Goal: Task Accomplishment & Management: Manage account settings

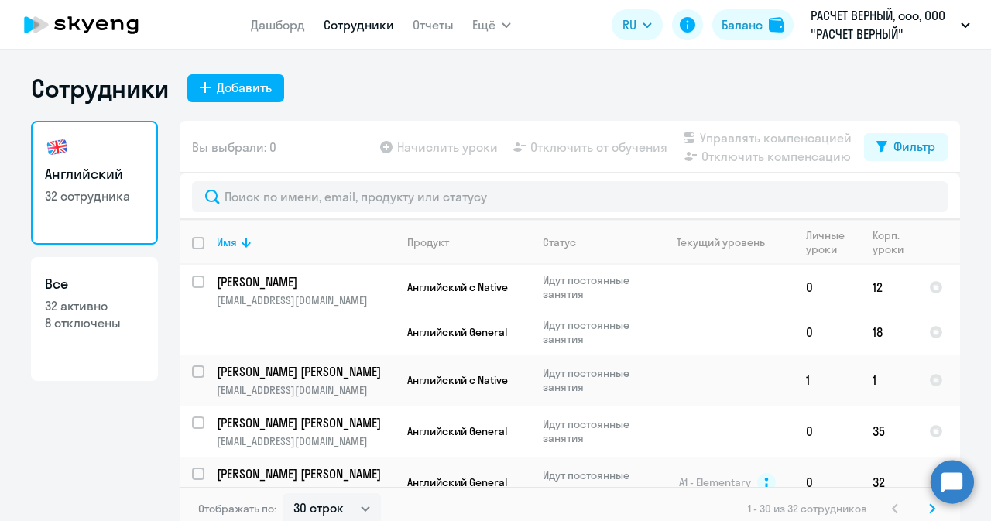
select select "30"
click at [260, 40] on app-header "Дашборд Сотрудники Отчеты Ещё Дашборд Сотрудники Отчеты Начислить уроки Докумен…" at bounding box center [495, 25] width 991 height 50
click at [265, 19] on link "Дашборд" at bounding box center [278, 24] width 54 height 15
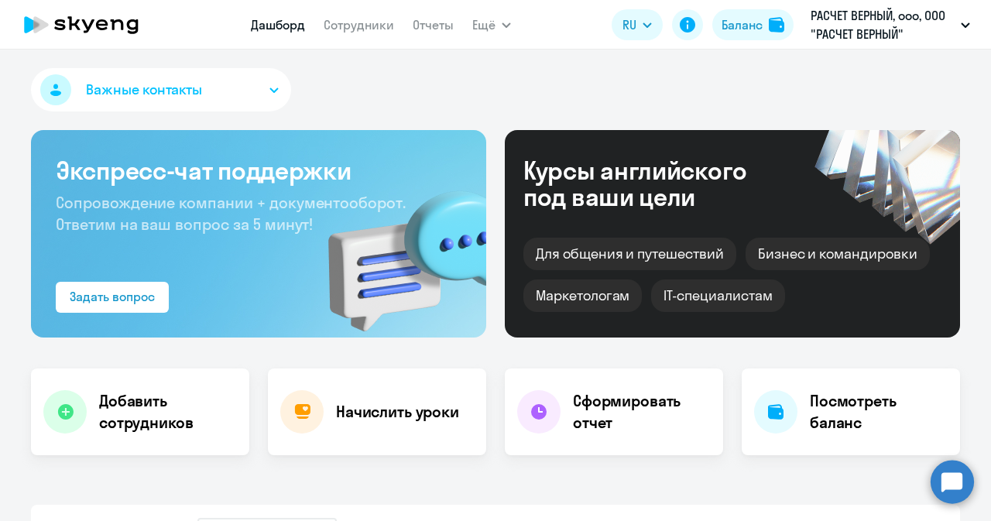
select select "30"
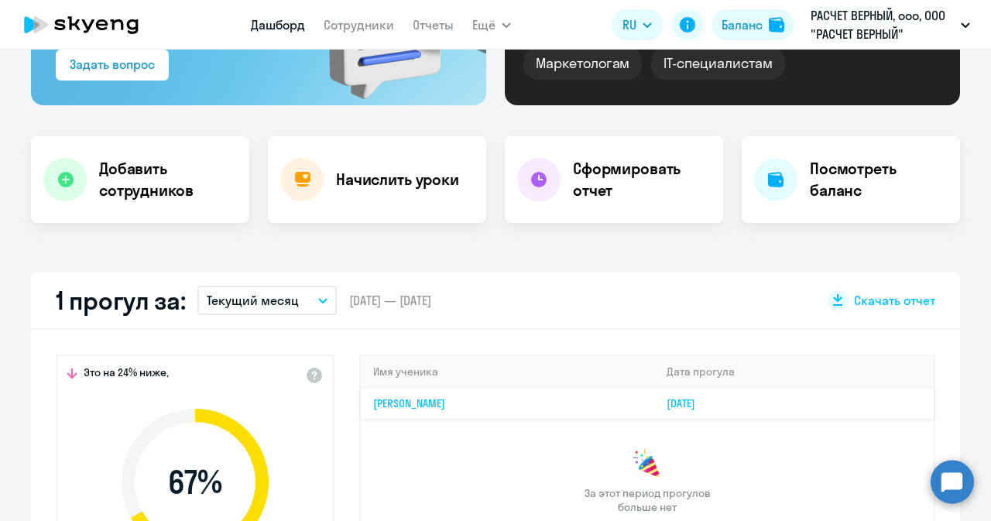
scroll to position [310, 0]
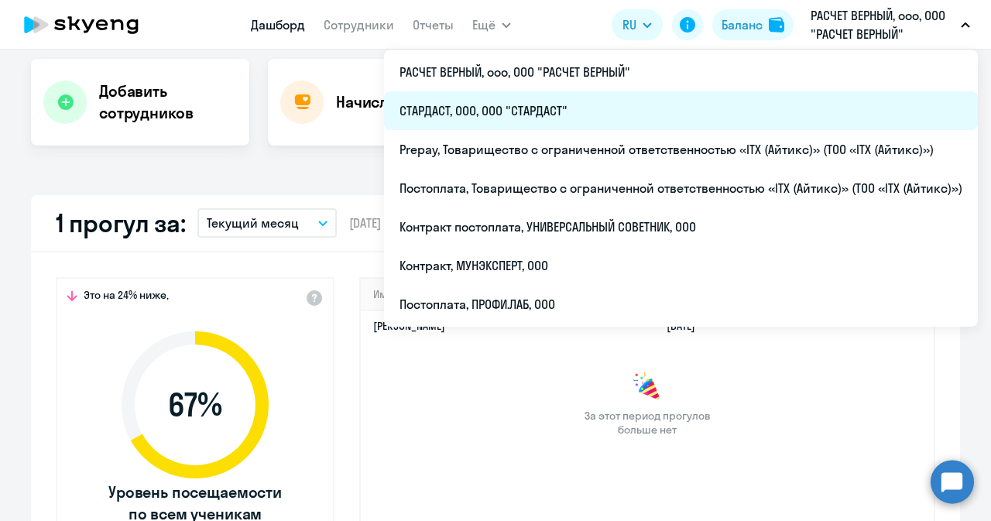
click at [463, 112] on li "СТАРДАСТ, ООО, ООО "СТАРДАСТ"" at bounding box center [681, 110] width 594 height 39
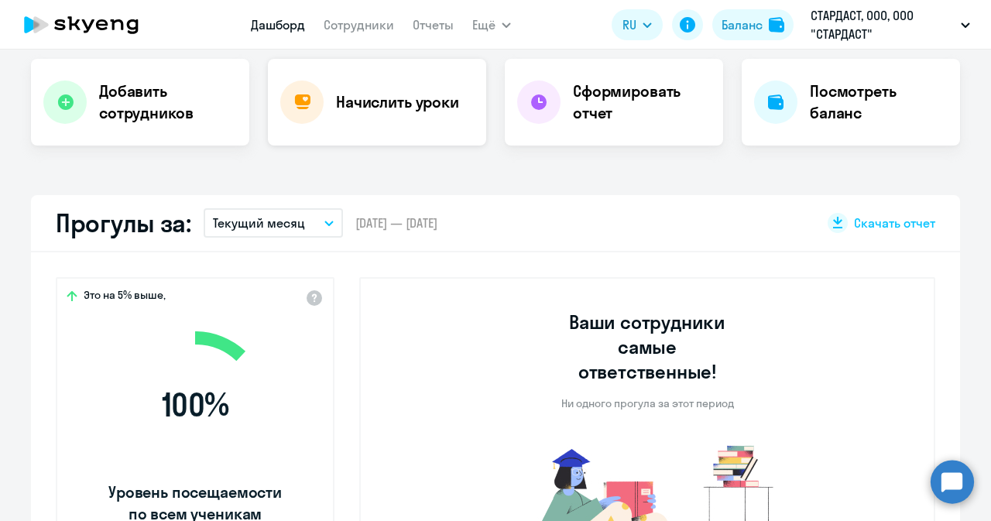
select select "30"
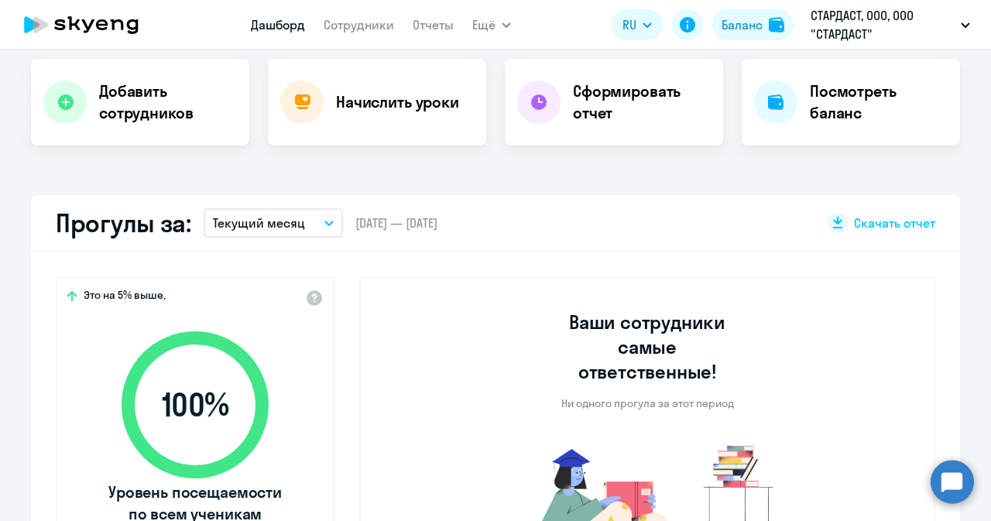
click at [324, 225] on icon "button" at bounding box center [328, 223] width 9 height 5
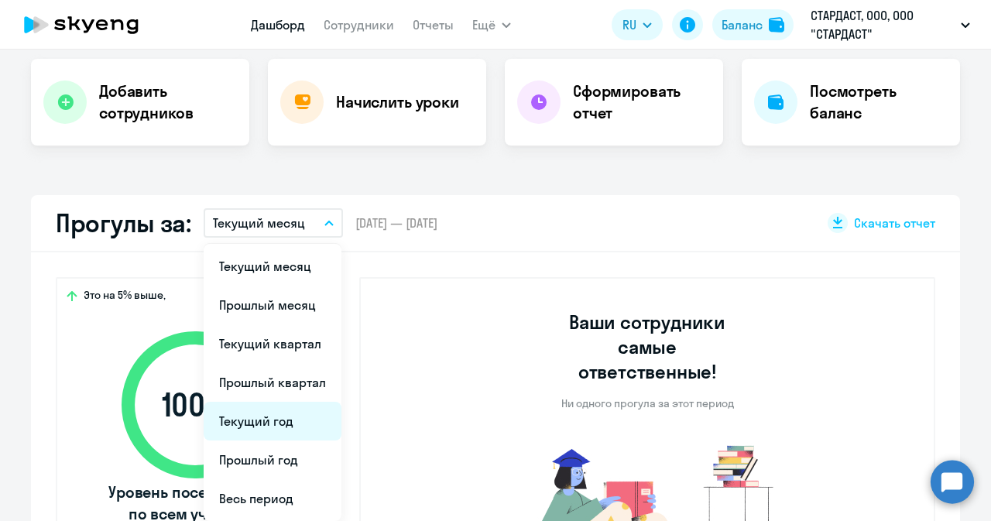
click at [274, 411] on li "Текущий год" at bounding box center [273, 421] width 138 height 39
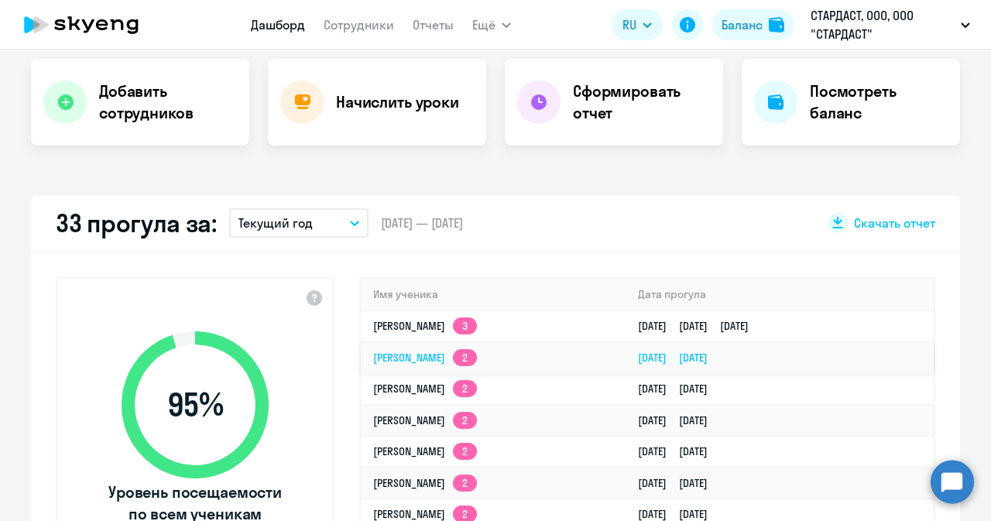
click at [386, 363] on link "[PERSON_NAME] 2" at bounding box center [425, 358] width 104 height 14
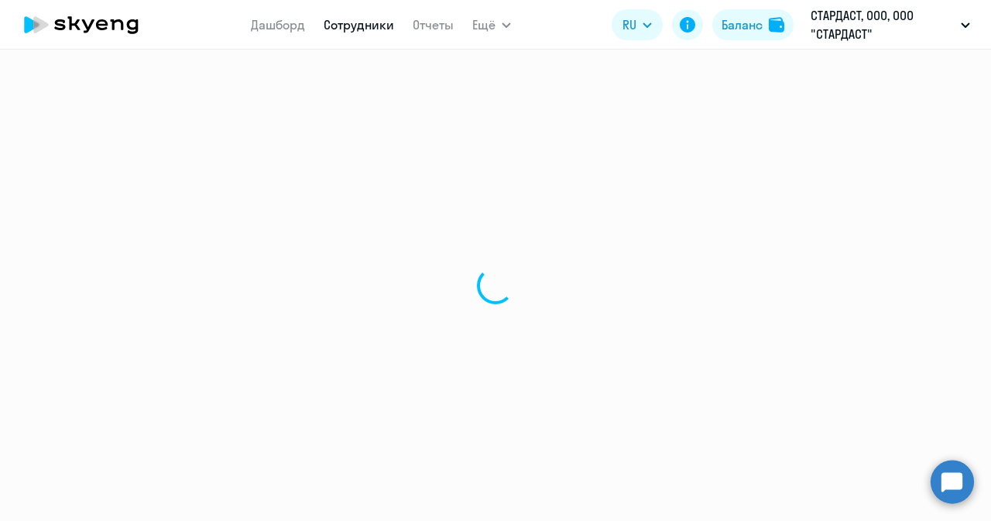
select select "english"
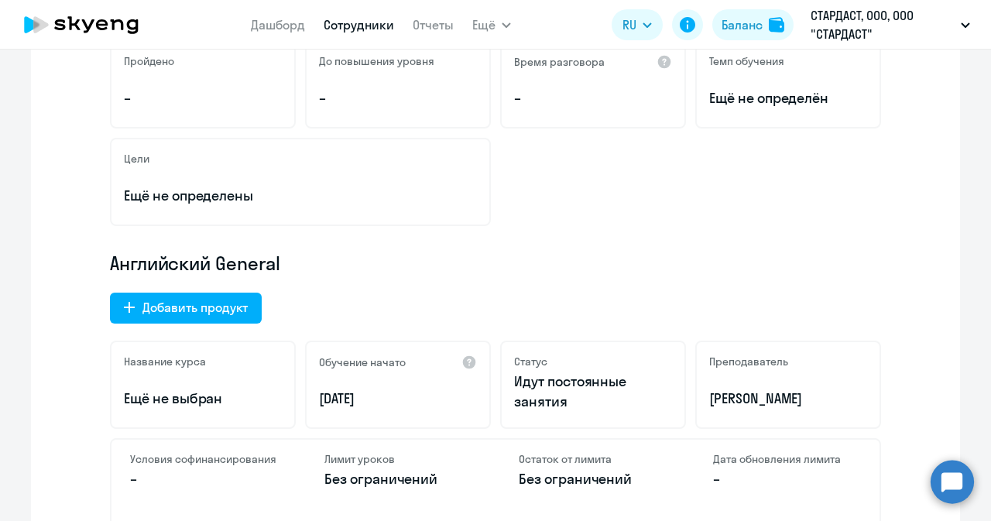
scroll to position [542, 0]
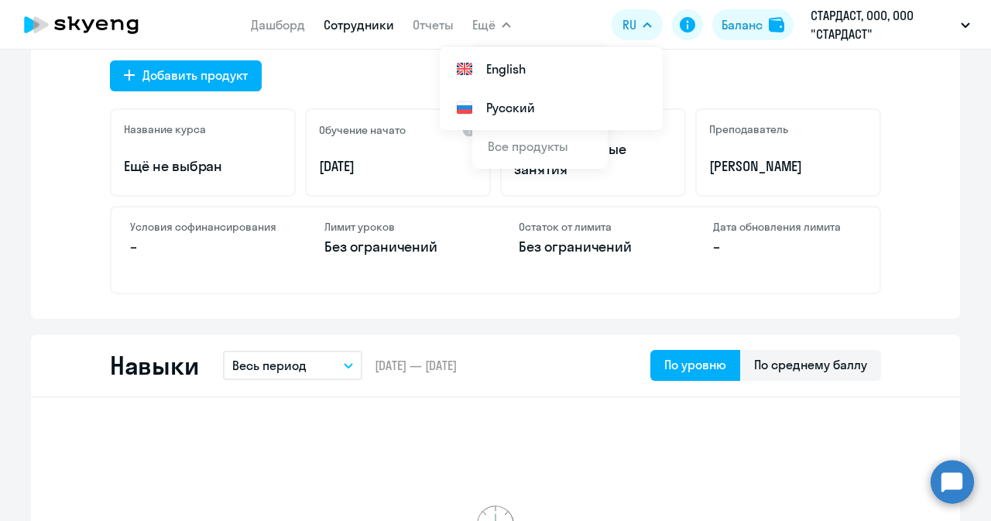
click at [351, 32] on link "Сотрудники" at bounding box center [359, 24] width 70 height 15
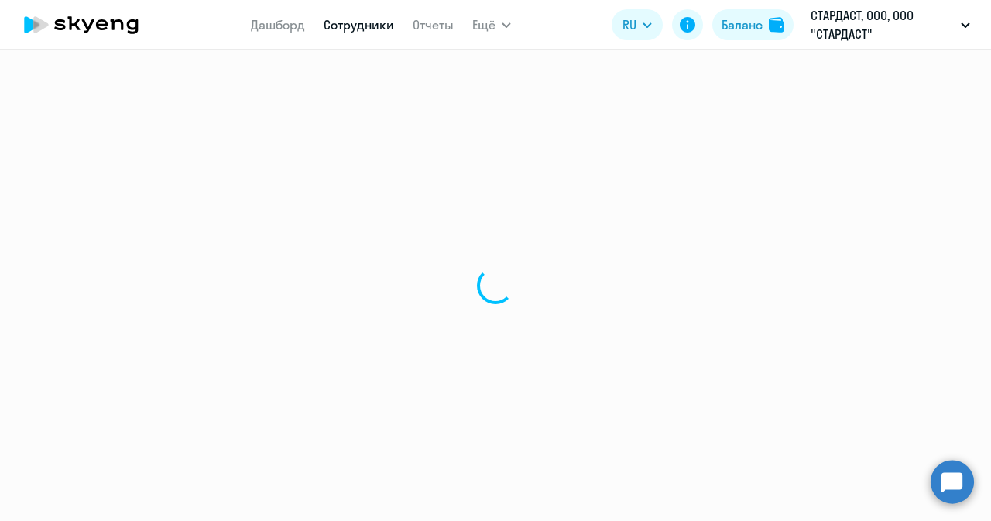
select select "30"
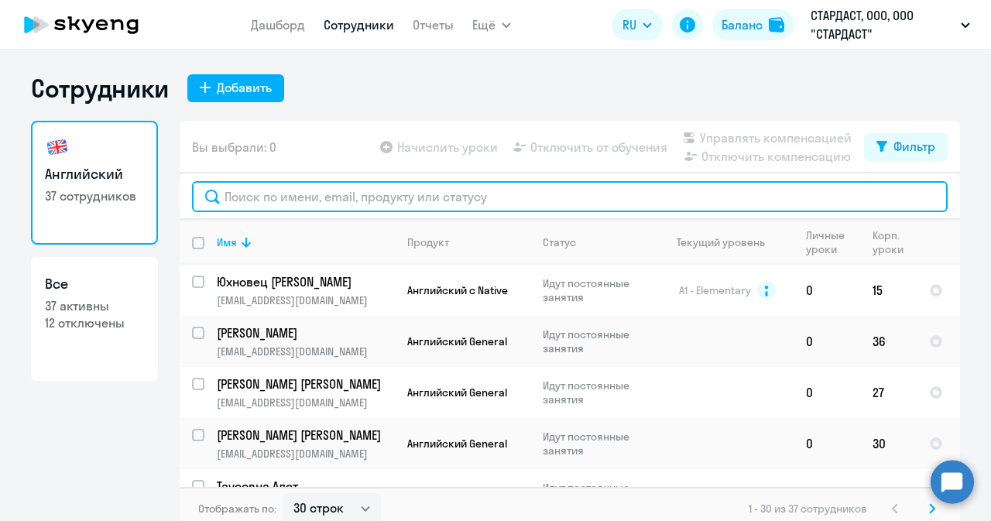
click at [321, 187] on input "text" at bounding box center [570, 196] width 756 height 31
paste input "[EMAIL_ADDRESS][DOMAIN_NAME]"
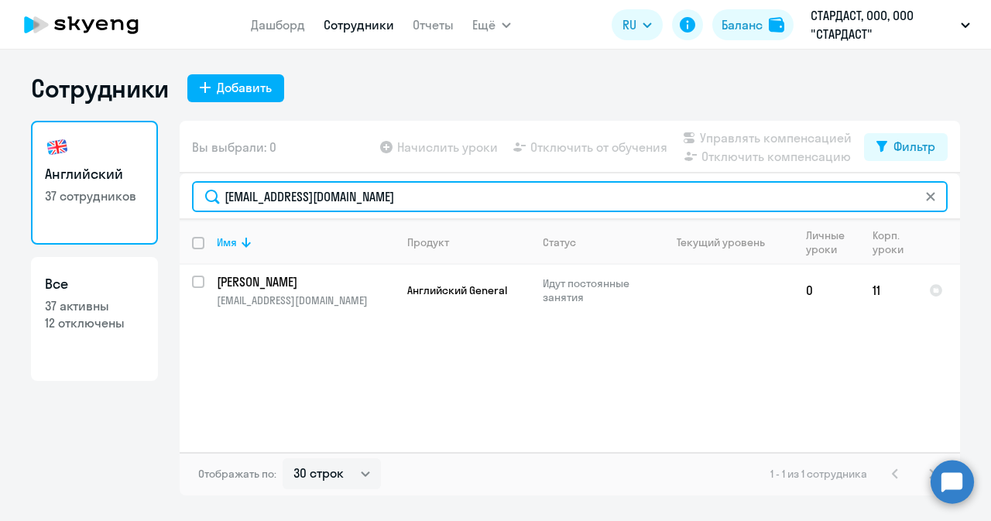
type input "[EMAIL_ADDRESS][DOMAIN_NAME]"
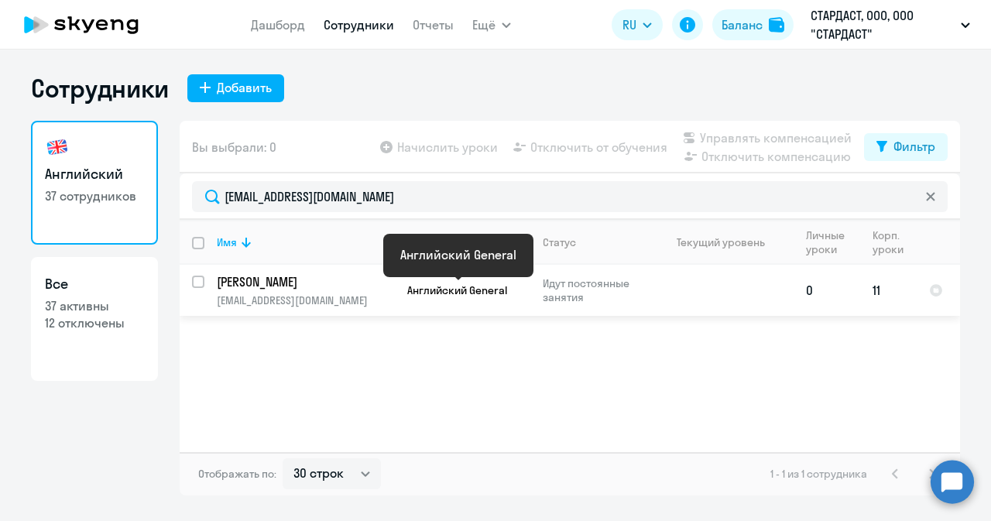
click at [463, 290] on span "Английский General" at bounding box center [457, 290] width 100 height 14
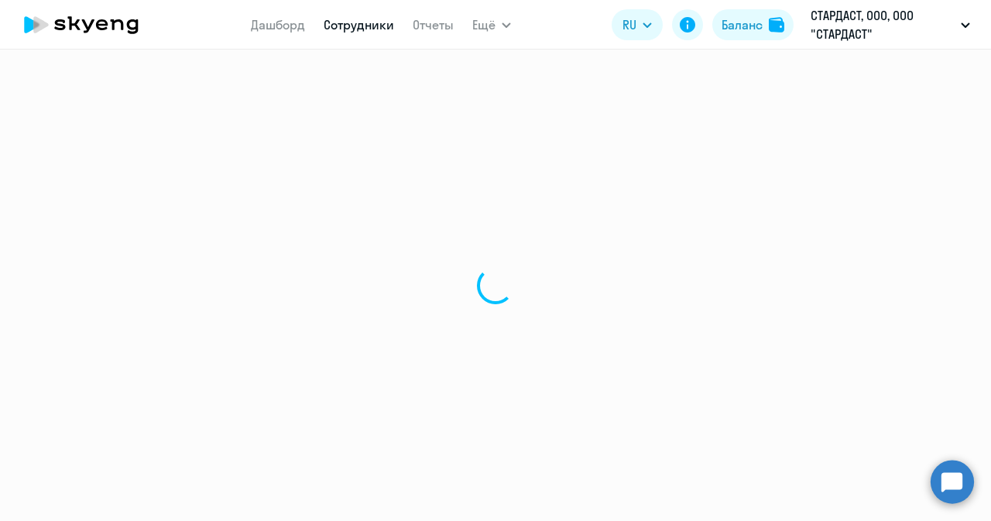
select select "english"
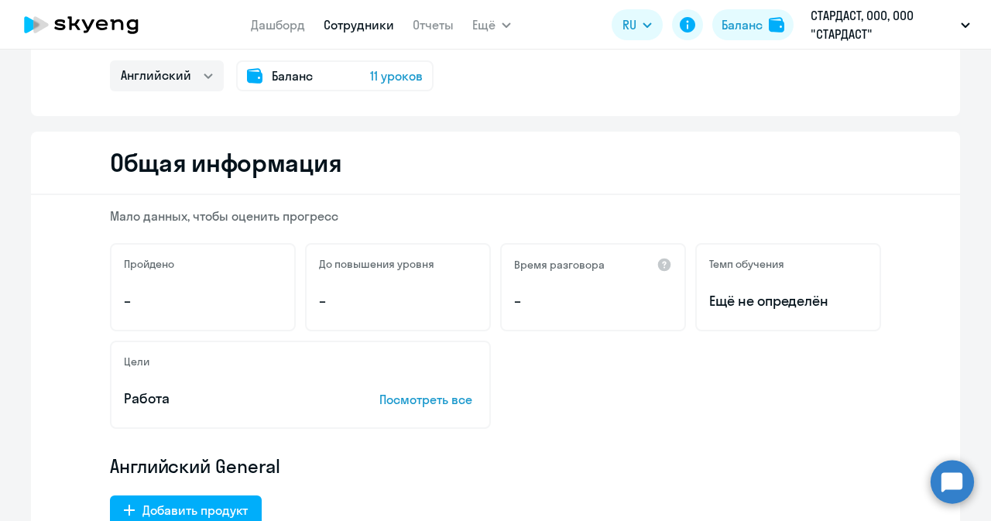
scroll to position [29, 0]
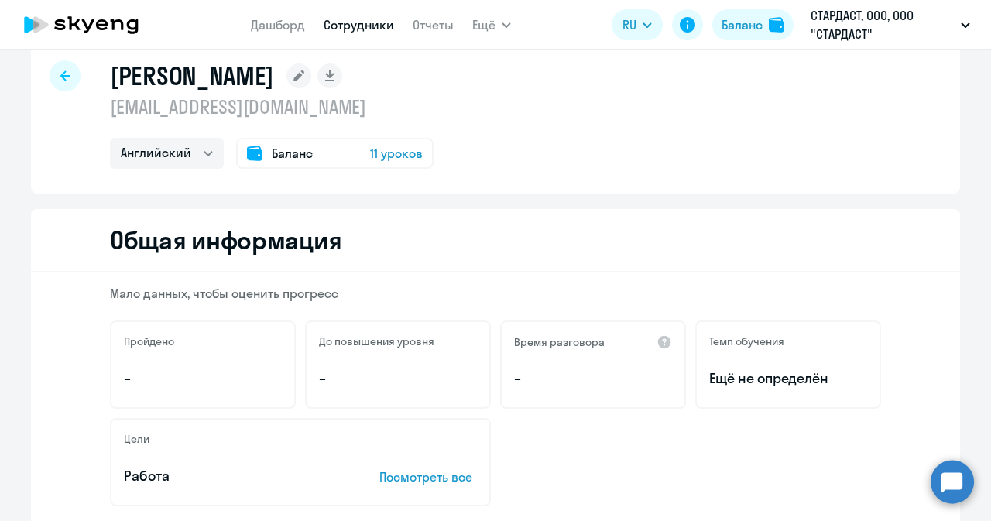
click at [281, 150] on span "Баланс" at bounding box center [292, 153] width 41 height 19
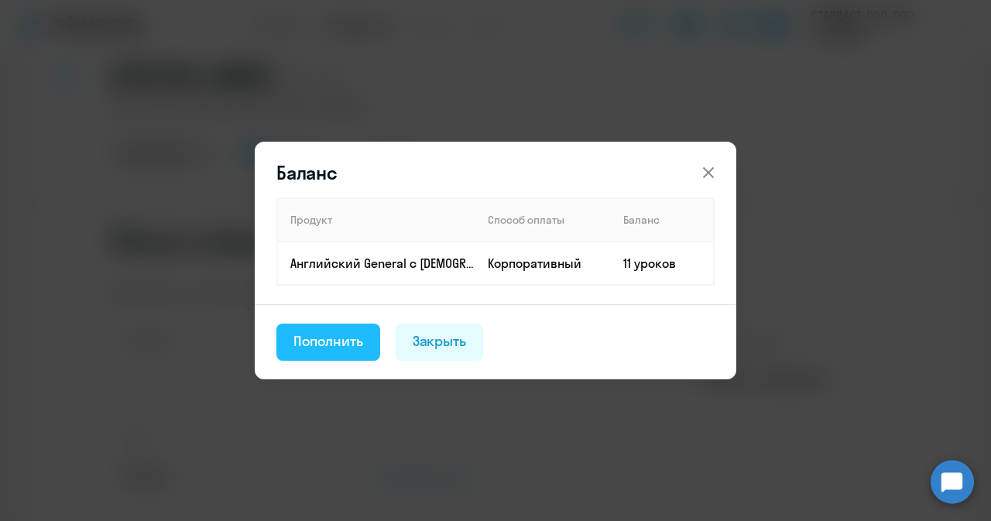
click at [354, 352] on button "Пополнить" at bounding box center [328, 342] width 104 height 37
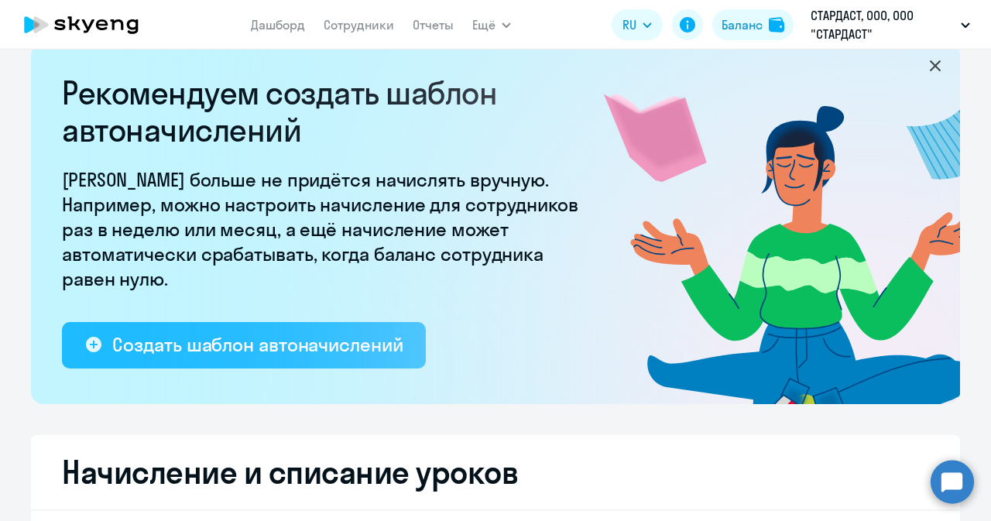
select select "10"
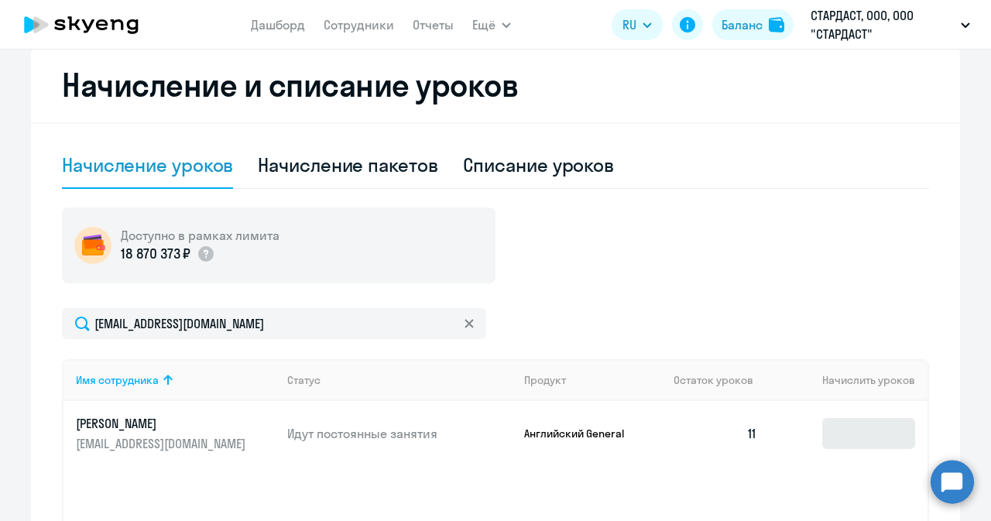
scroll to position [571, 0]
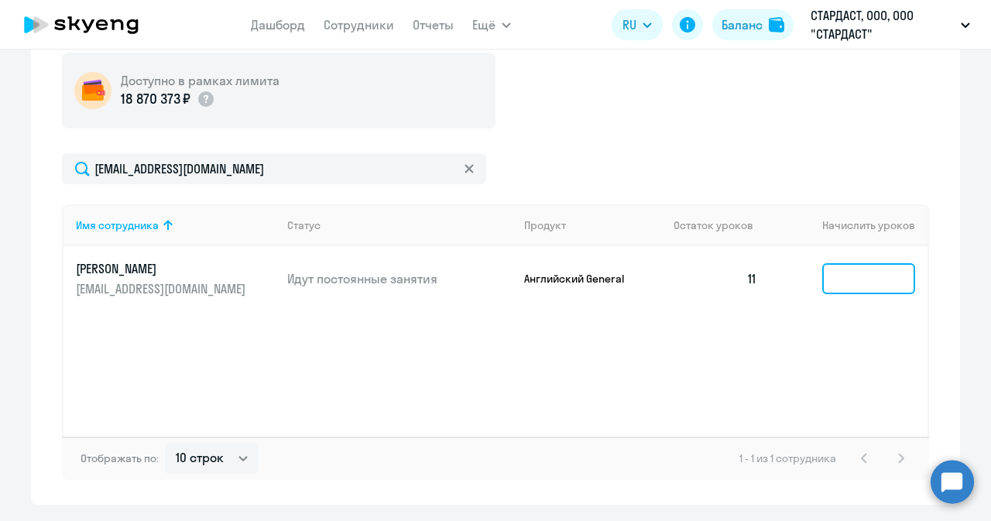
click at [851, 270] on input at bounding box center [868, 278] width 93 height 31
type input "1"
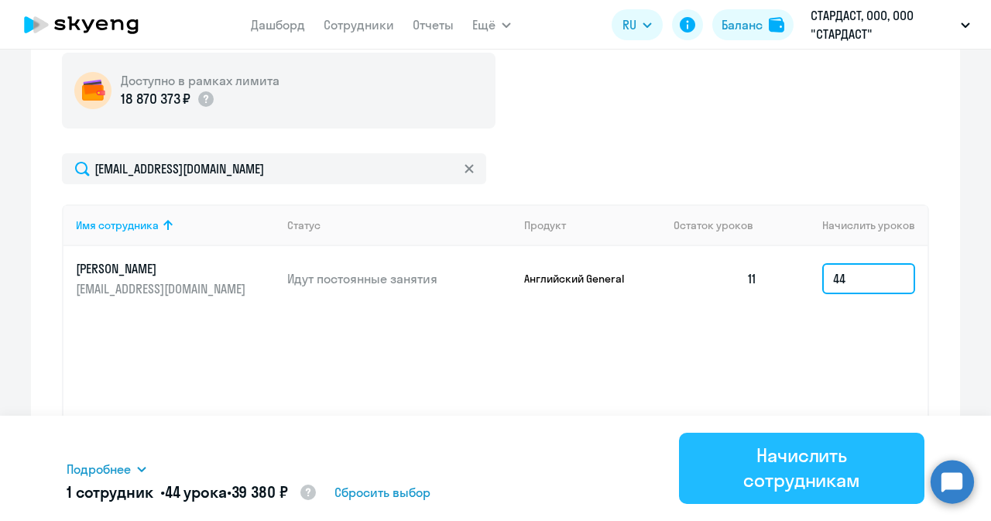
type input "44"
click at [813, 448] on div "Начислить сотрудникам" at bounding box center [802, 468] width 202 height 50
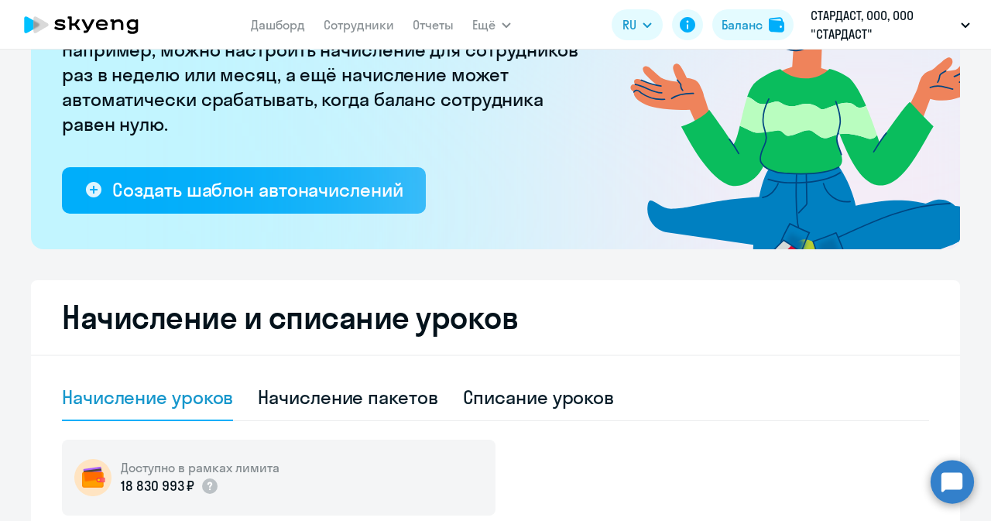
scroll to position [107, 0]
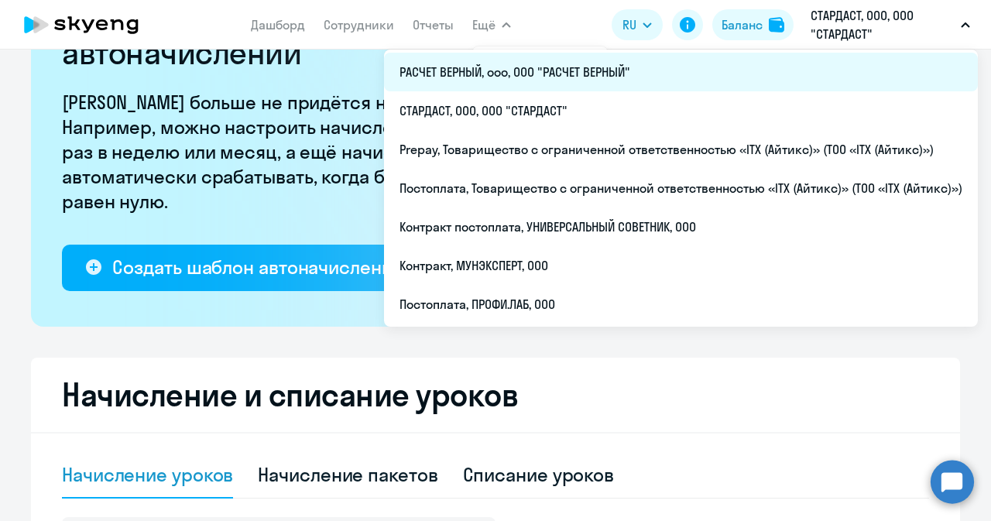
click at [464, 71] on li "РАСЧЕТ ВЕРНЫЙ, ооо, ООО "РАСЧЕТ ВЕРНЫЙ"" at bounding box center [681, 72] width 594 height 39
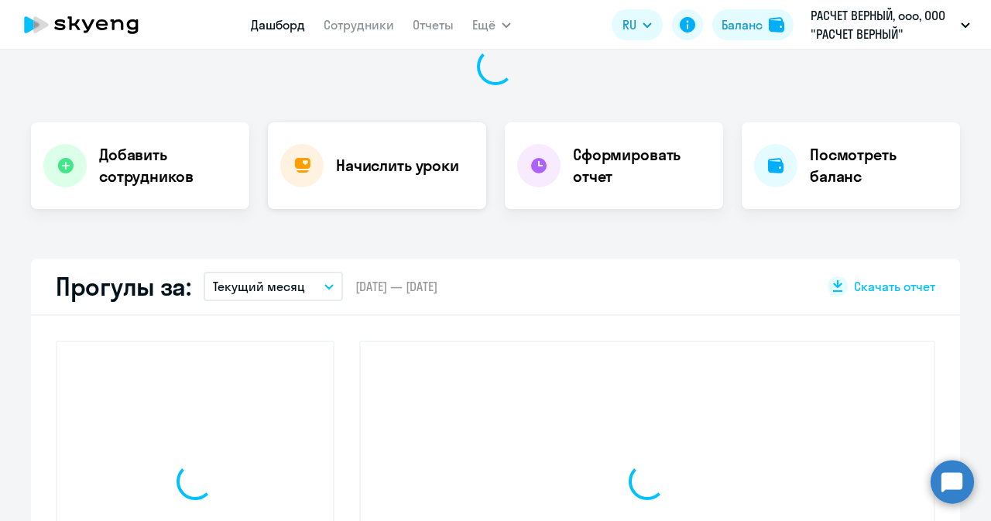
scroll to position [246, 0]
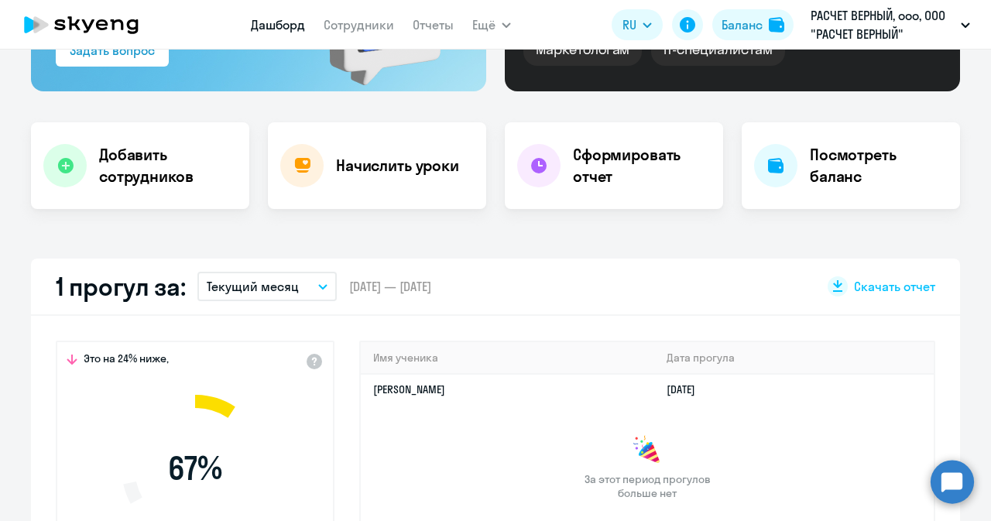
select select "30"
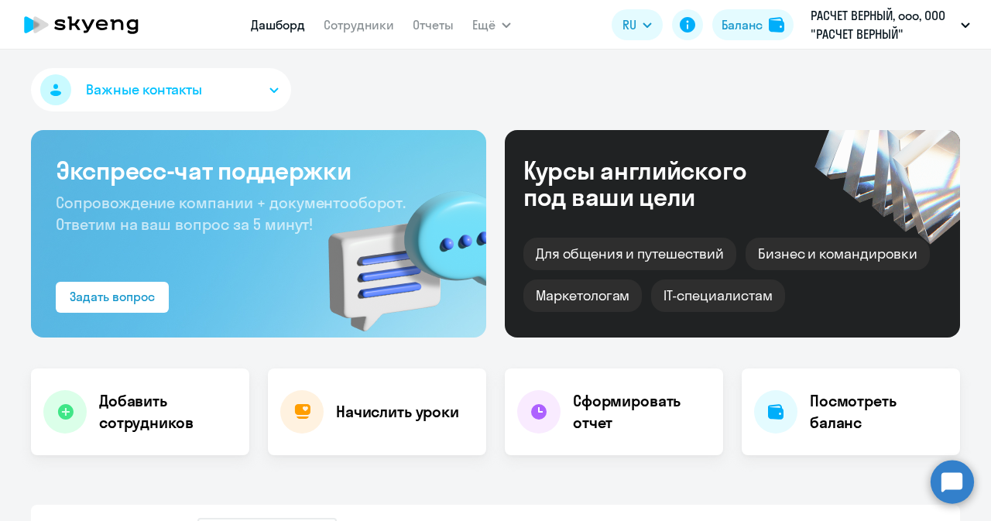
click at [372, 8] on app-header "Дашборд Сотрудники Отчеты Ещё Дашборд Сотрудники Отчеты Начислить уроки Докумен…" at bounding box center [495, 25] width 991 height 50
click at [367, 22] on link "Сотрудники" at bounding box center [359, 24] width 70 height 15
select select "30"
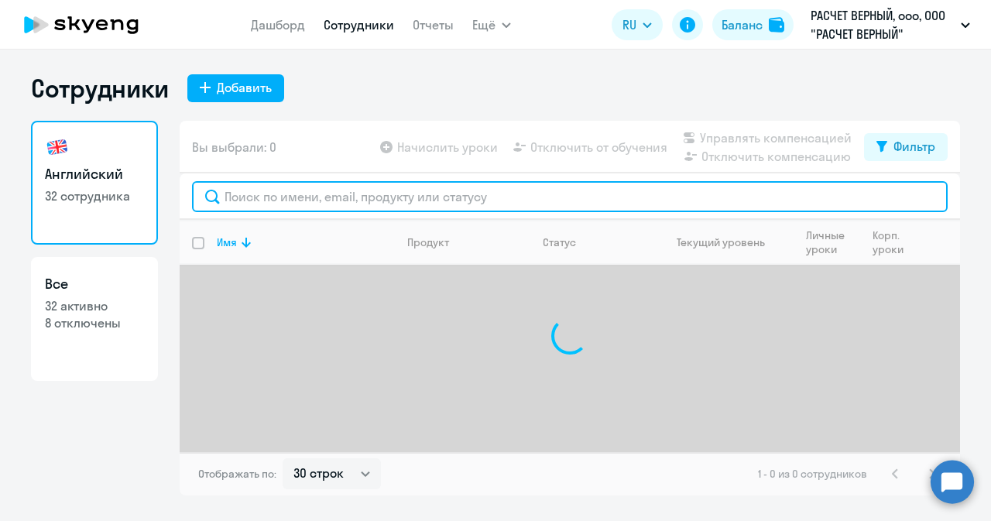
click at [387, 193] on input "text" at bounding box center [570, 196] width 756 height 31
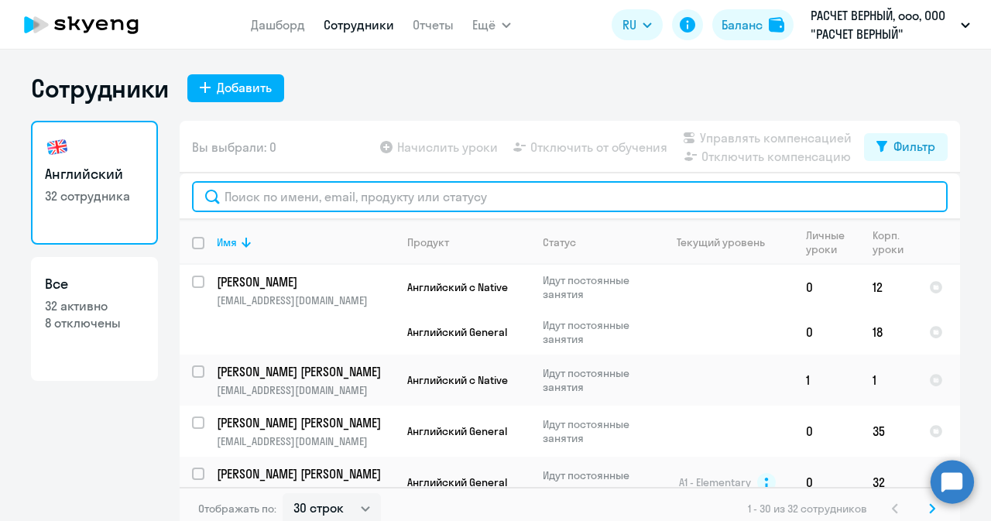
paste input "[EMAIL_ADDRESS][DOMAIN_NAME]"
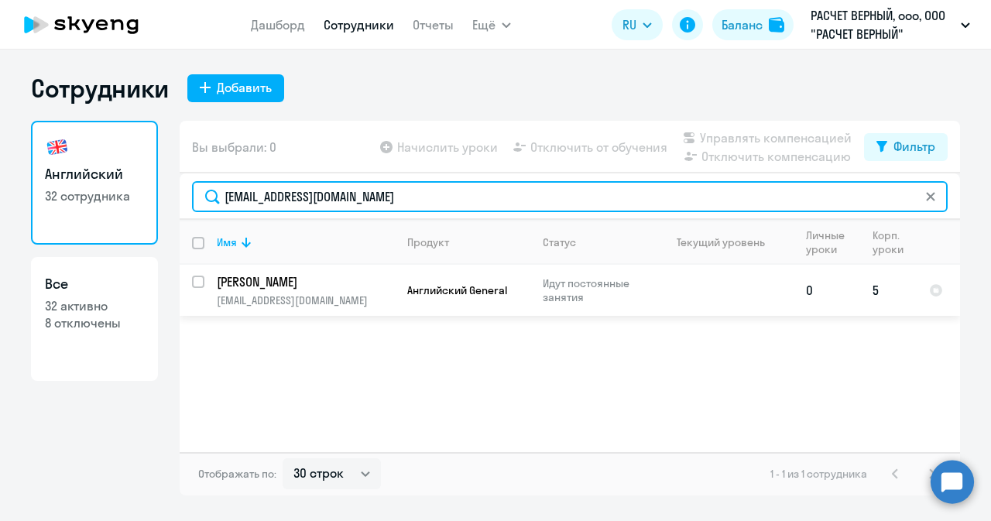
type input "[EMAIL_ADDRESS][DOMAIN_NAME]"
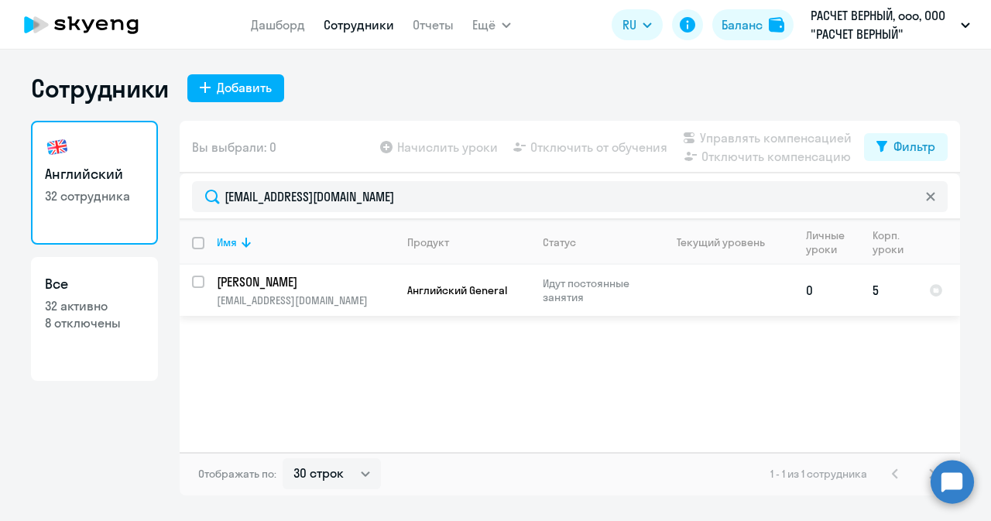
click at [258, 276] on p "[PERSON_NAME]" at bounding box center [304, 281] width 175 height 17
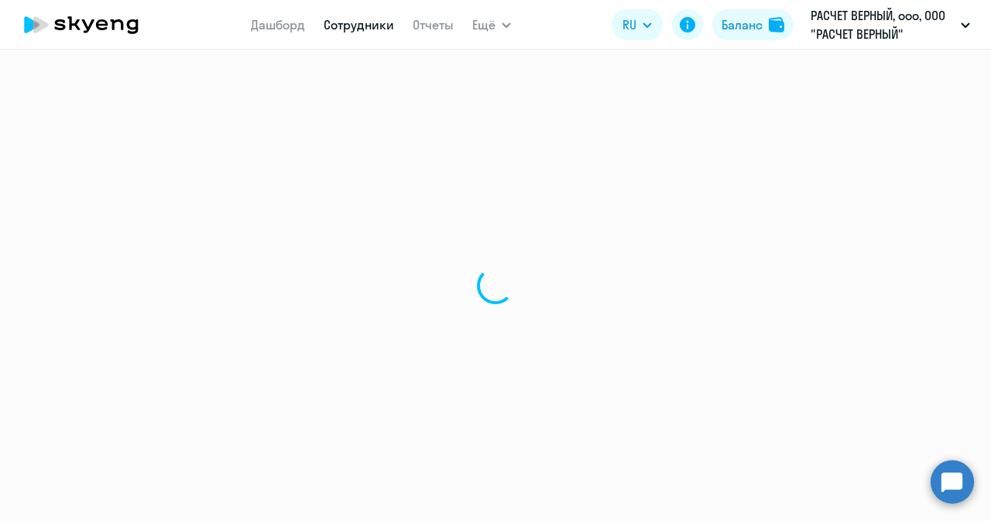
select select "english"
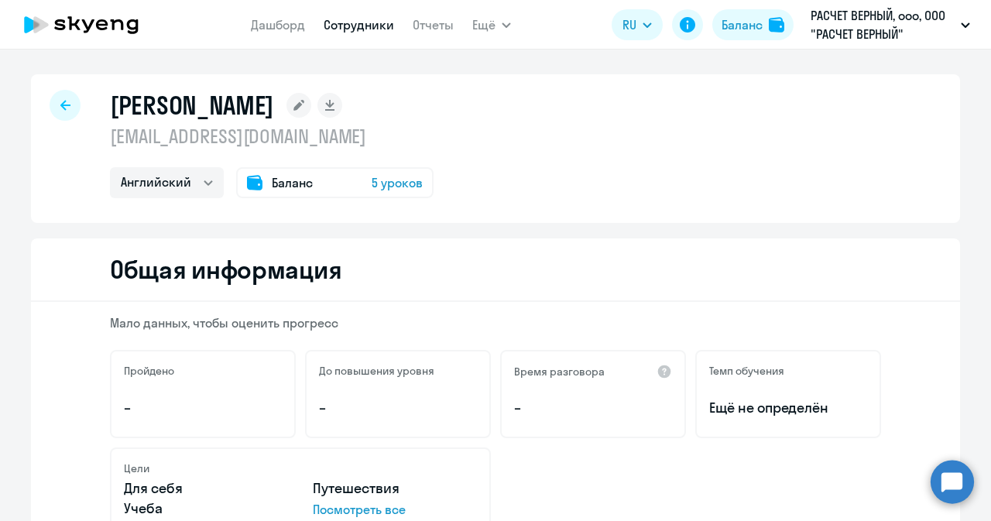
drag, startPoint x: 299, startPoint y: 176, endPoint x: 286, endPoint y: 183, distance: 14.6
click at [286, 183] on span "Баланс" at bounding box center [292, 182] width 41 height 19
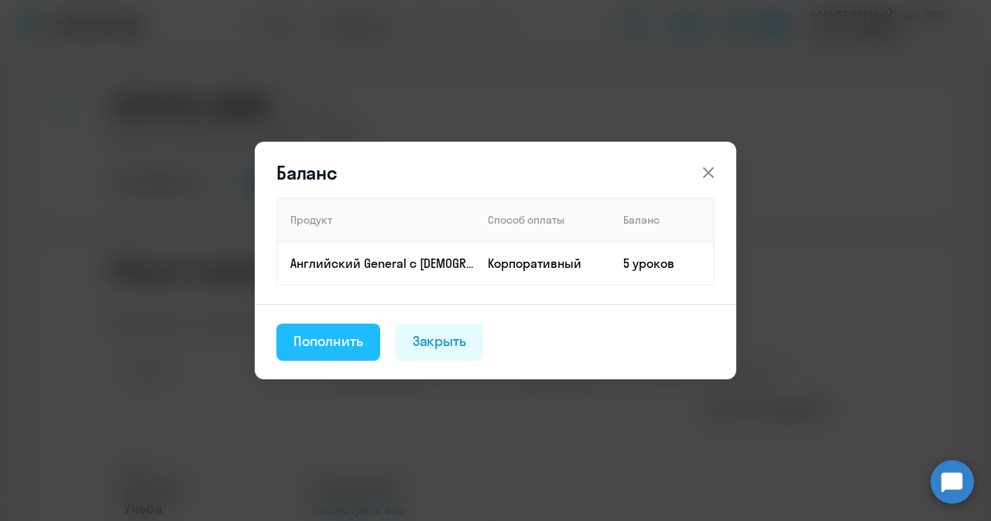
click at [294, 345] on div "Пополнить" at bounding box center [328, 341] width 70 height 20
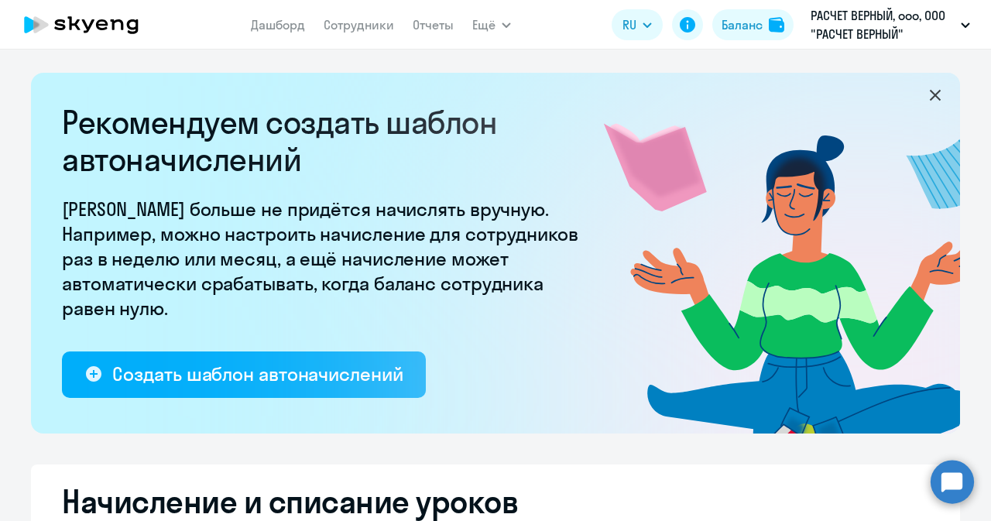
select select "10"
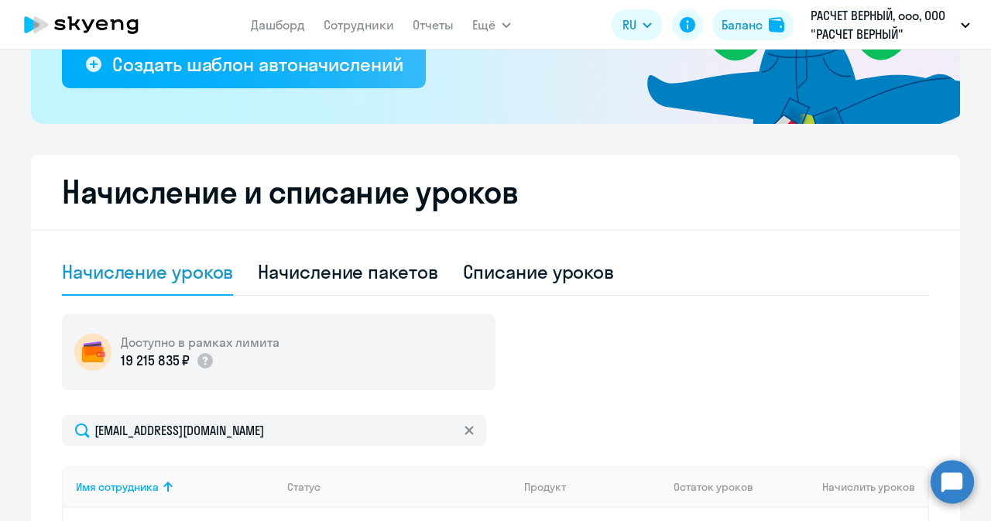
scroll to position [616, 0]
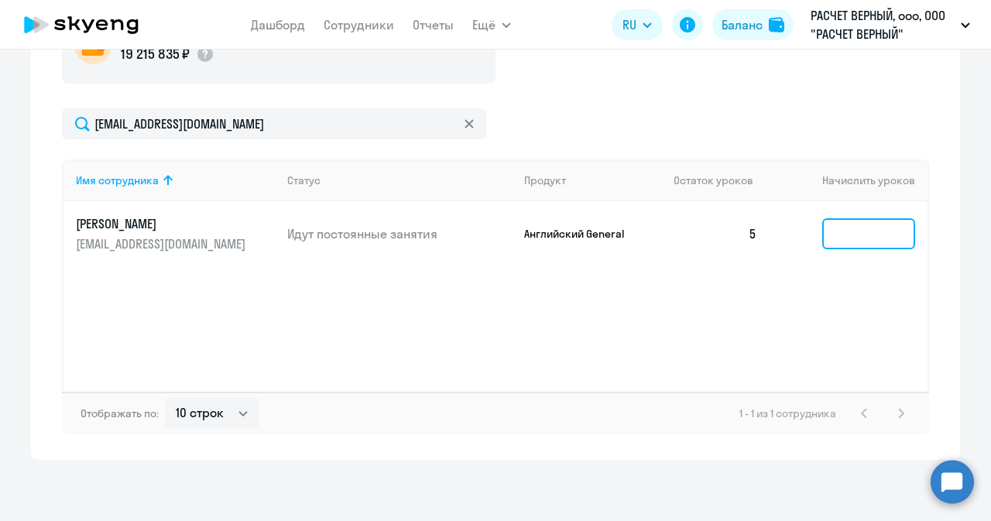
click at [864, 239] on input at bounding box center [868, 233] width 93 height 31
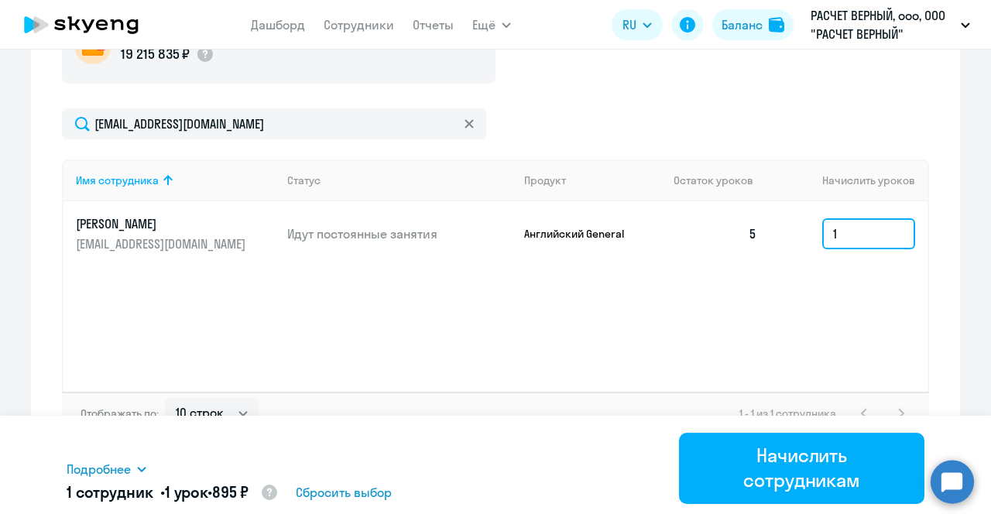
type input "1"
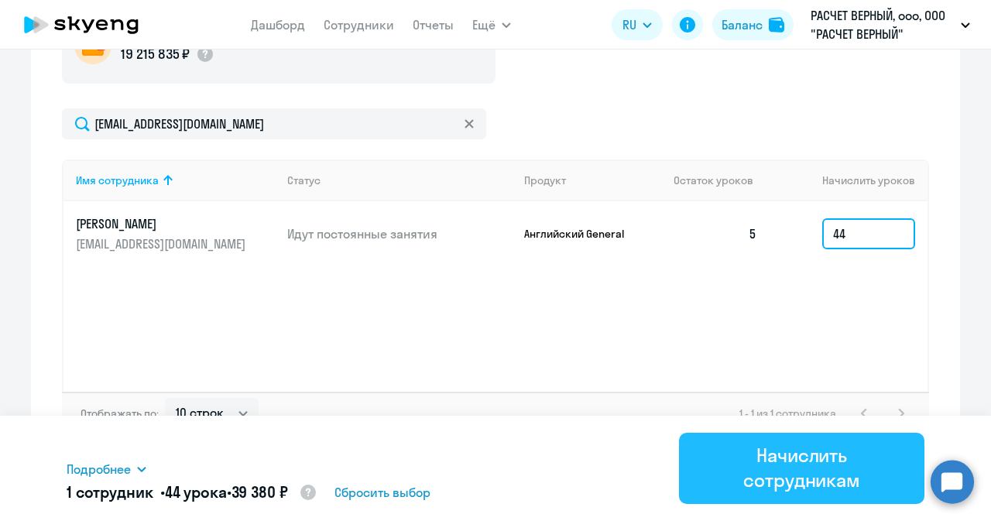
type input "44"
click at [758, 475] on div "Начислить сотрудникам" at bounding box center [802, 468] width 202 height 50
